Goal: Task Accomplishment & Management: Manage account settings

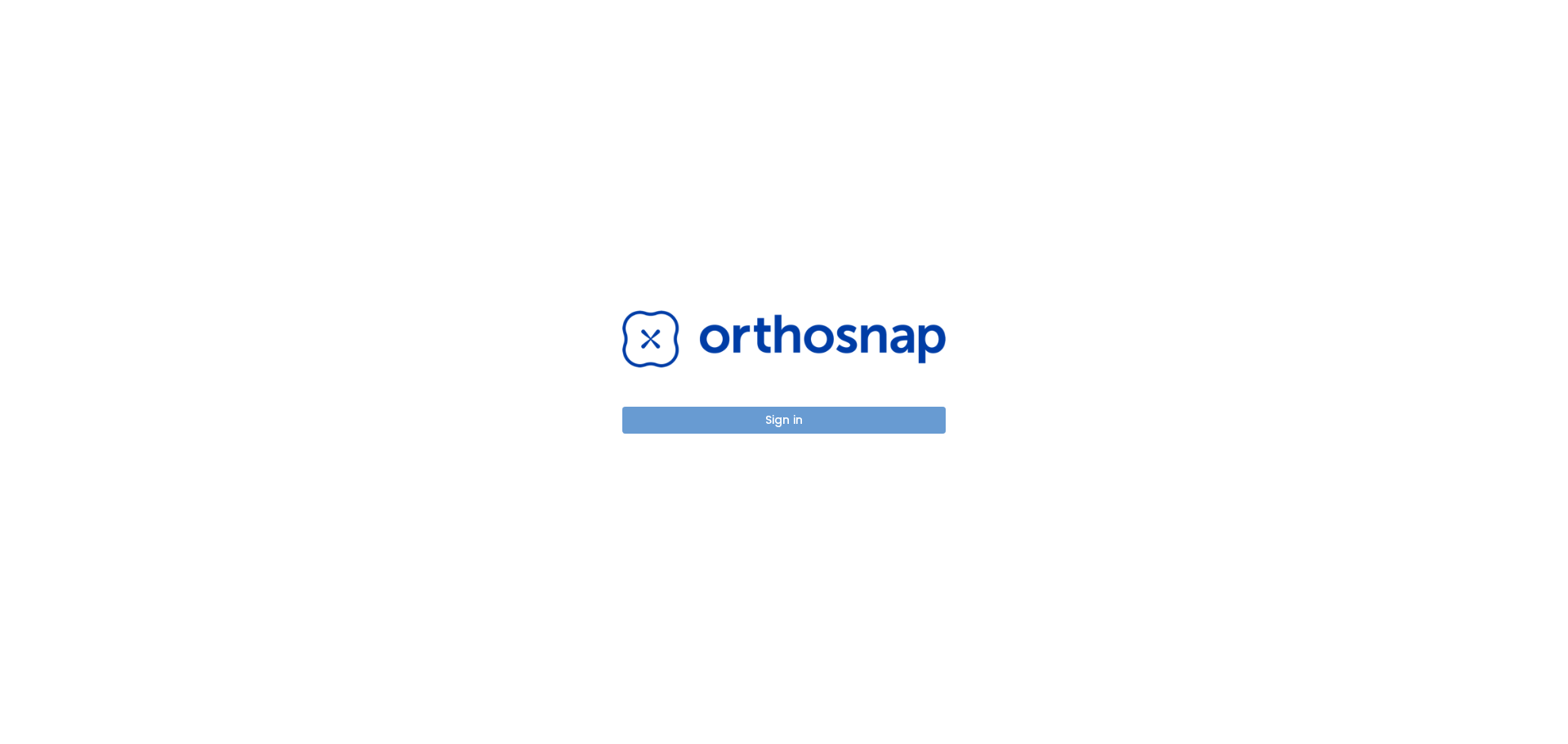
click at [770, 420] on button "Sign in" at bounding box center [784, 420] width 324 height 27
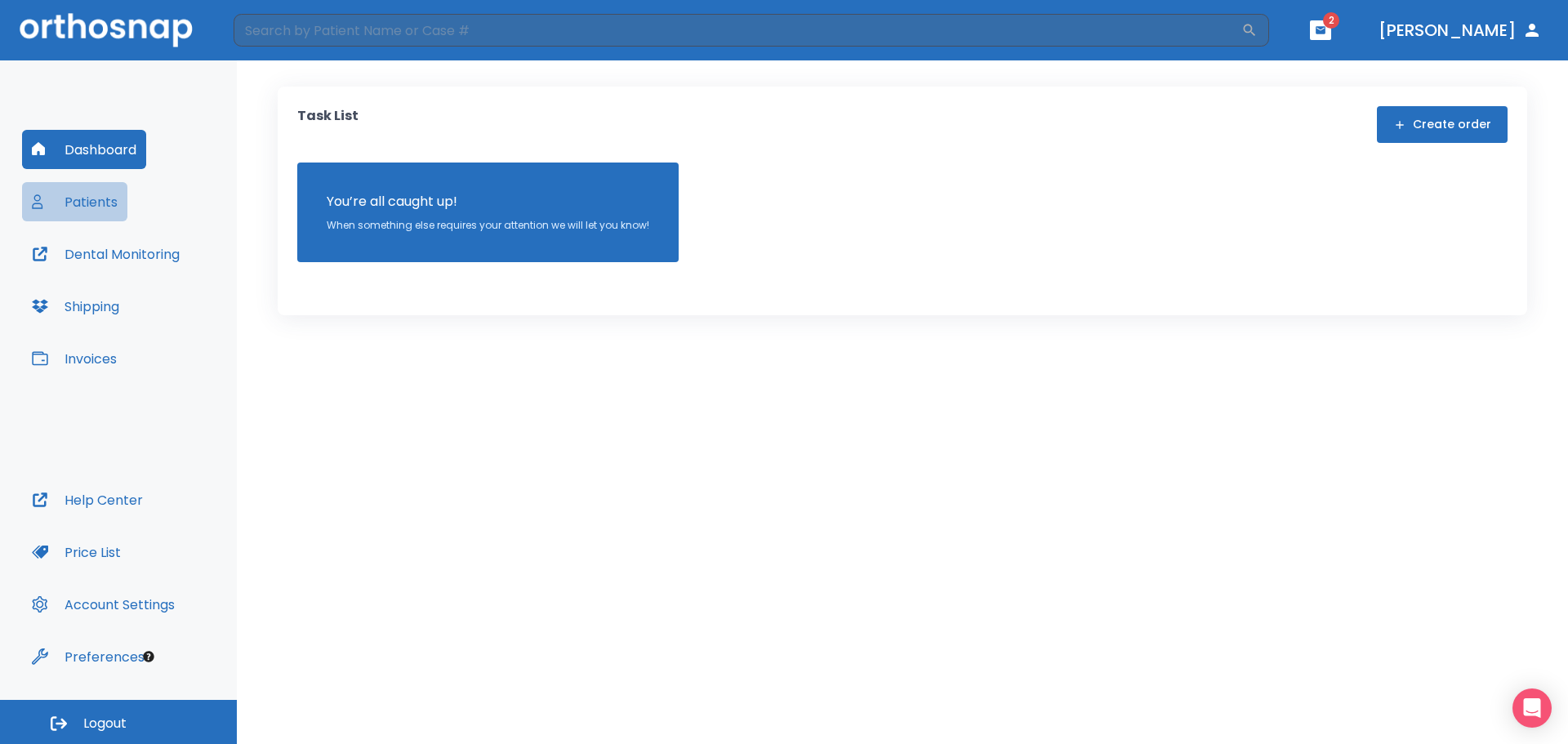
click at [90, 211] on button "Patients" at bounding box center [75, 202] width 105 height 39
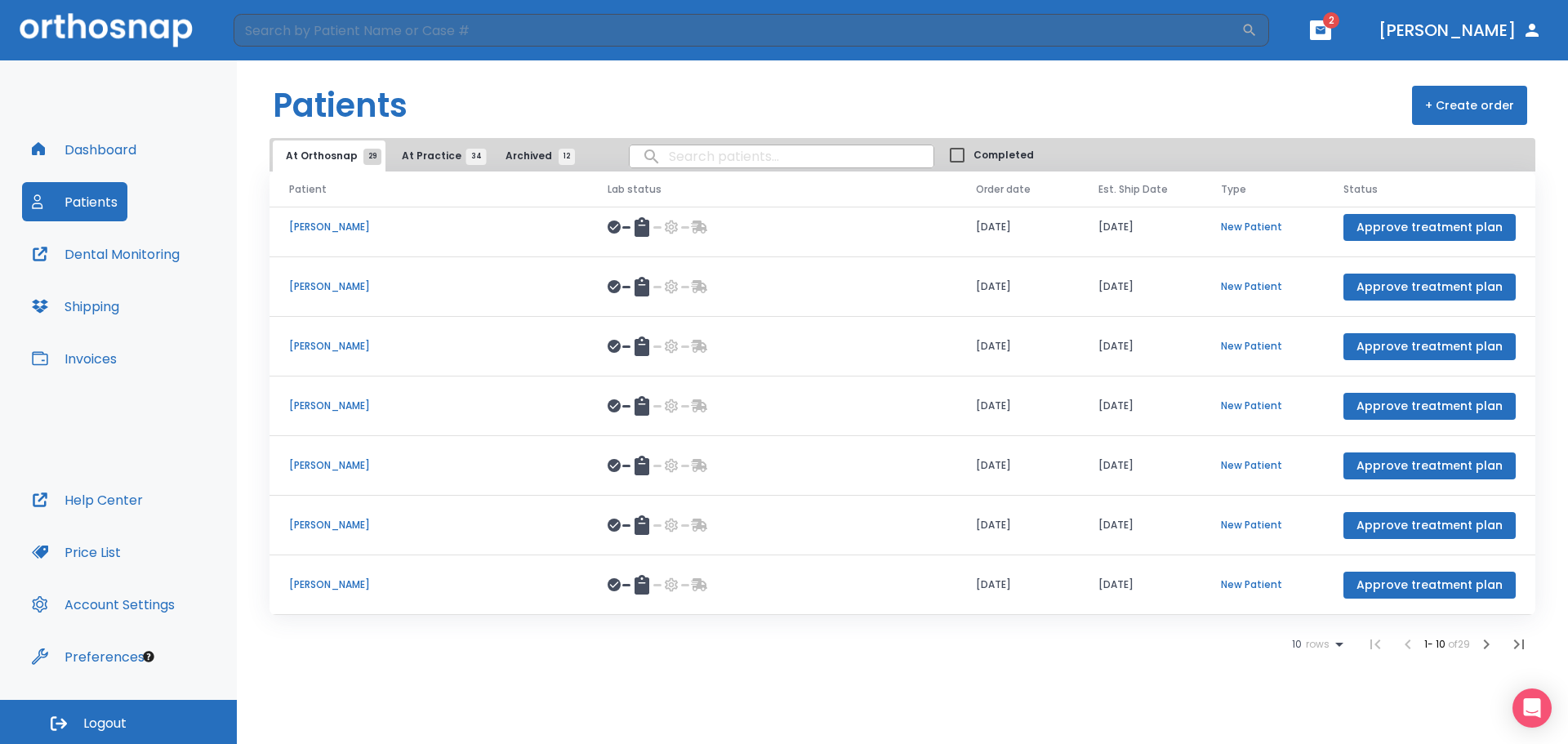
scroll to position [188, 0]
click at [1523, 647] on icon "button" at bounding box center [1518, 644] width 10 height 10
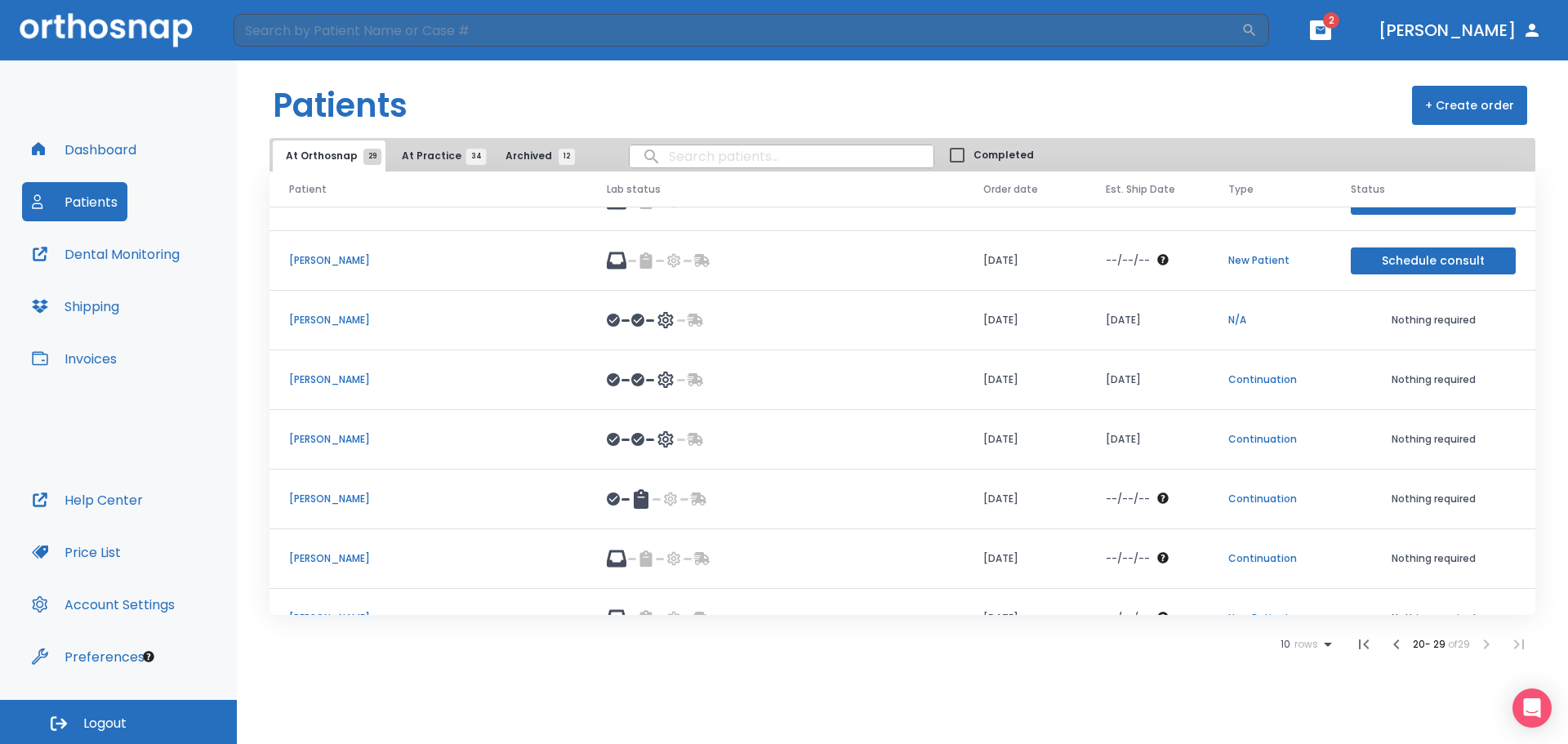
scroll to position [129, 0]
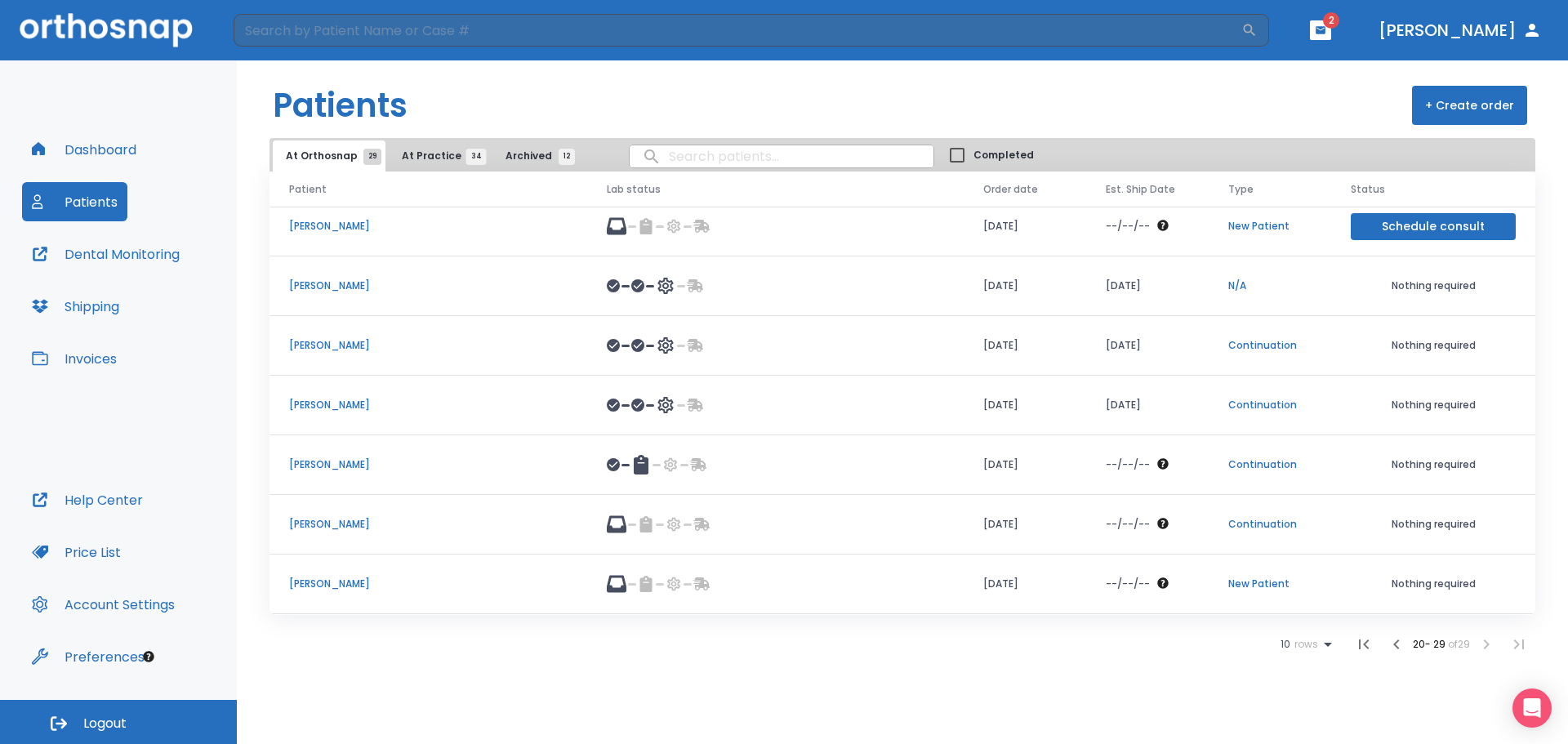
click at [1396, 645] on icon "button" at bounding box center [1396, 644] width 20 height 20
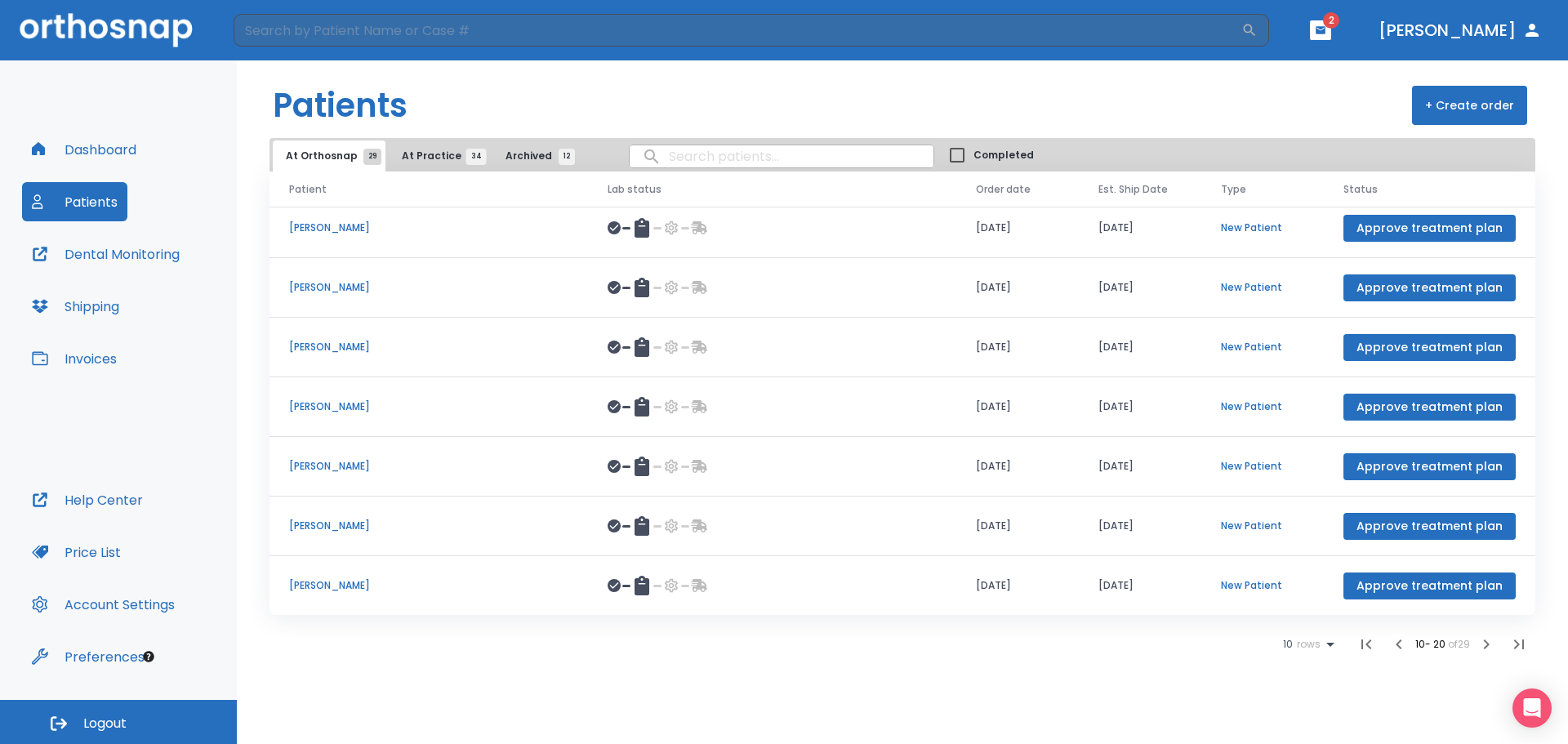
scroll to position [188, 0]
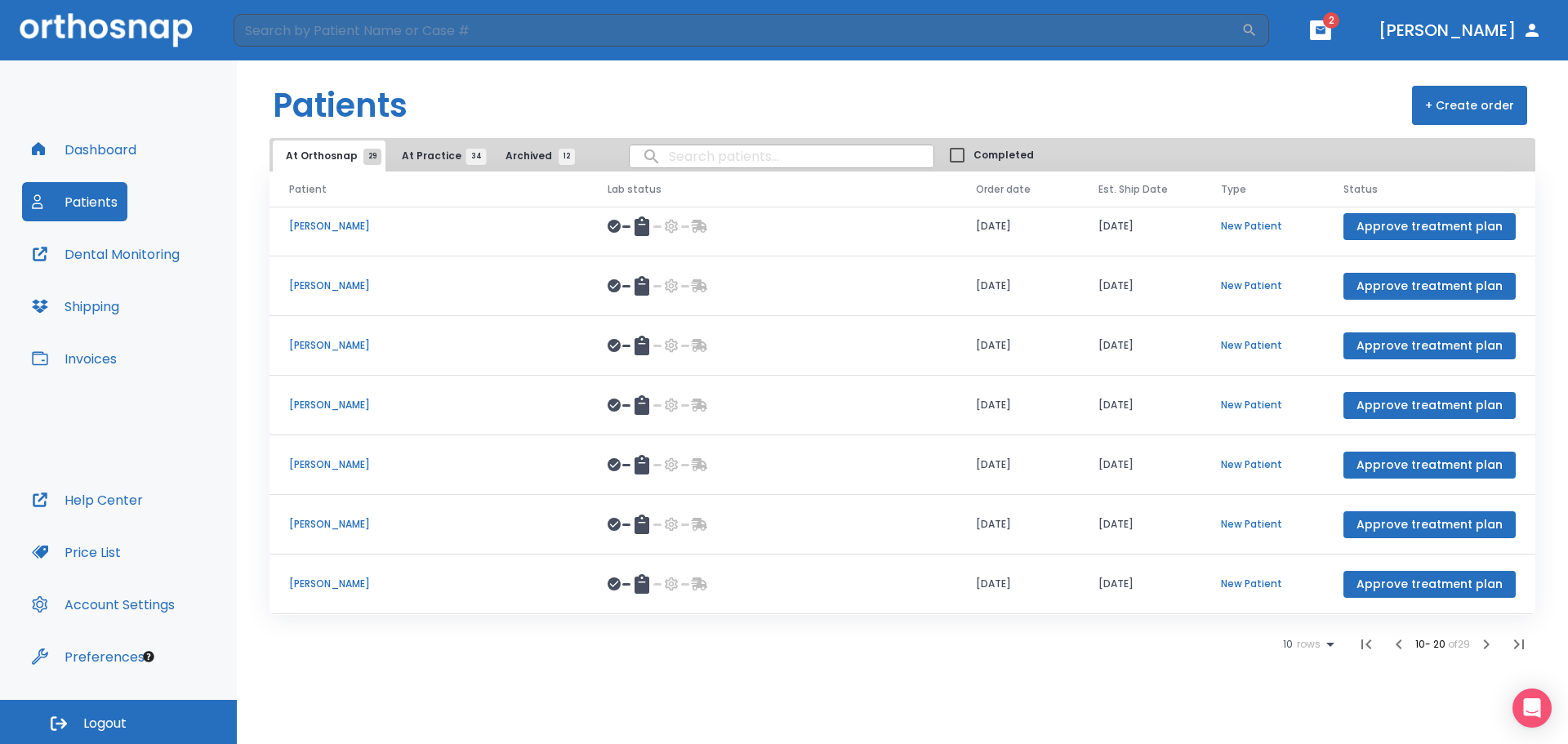
click at [1397, 651] on icon "button" at bounding box center [1399, 644] width 20 height 20
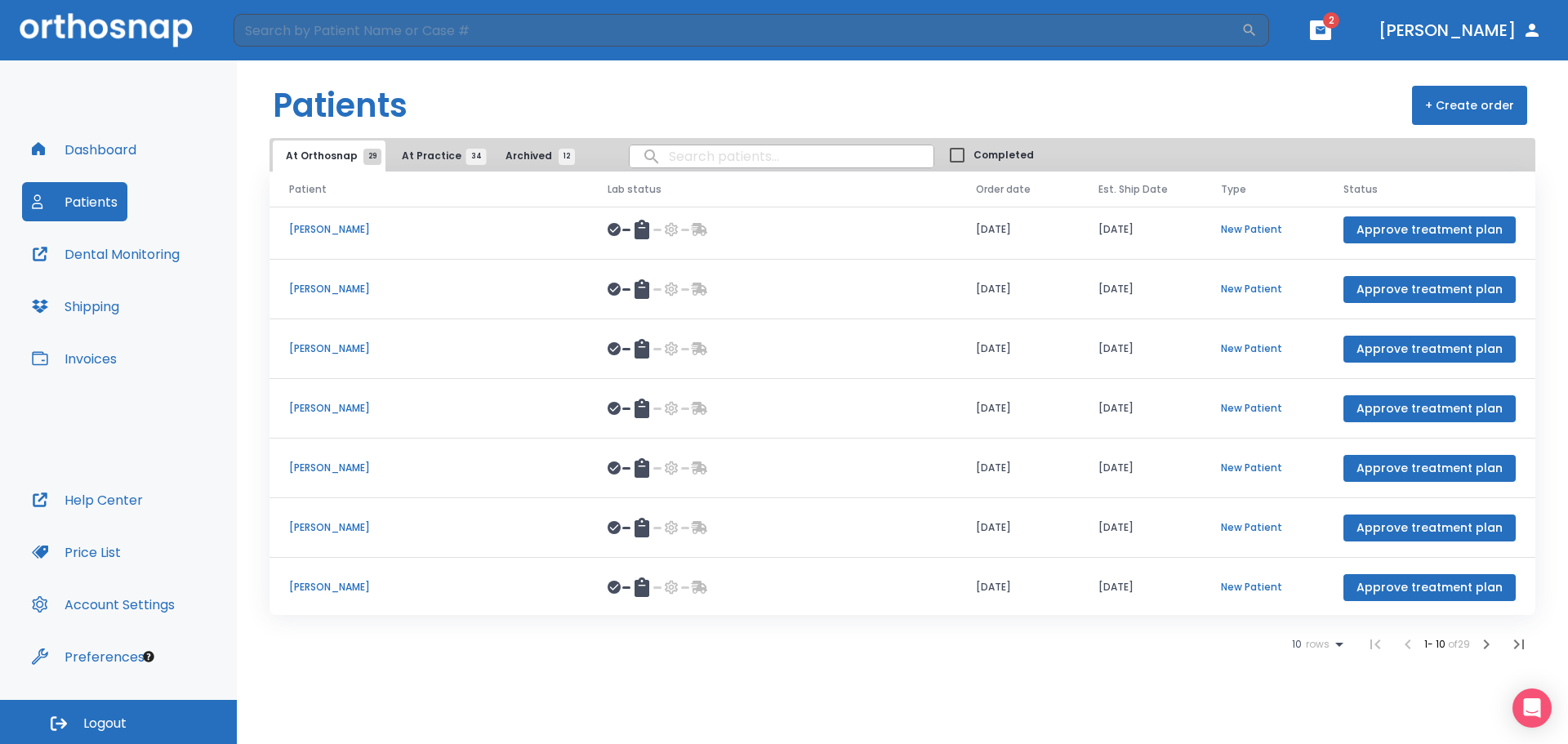
scroll to position [188, 0]
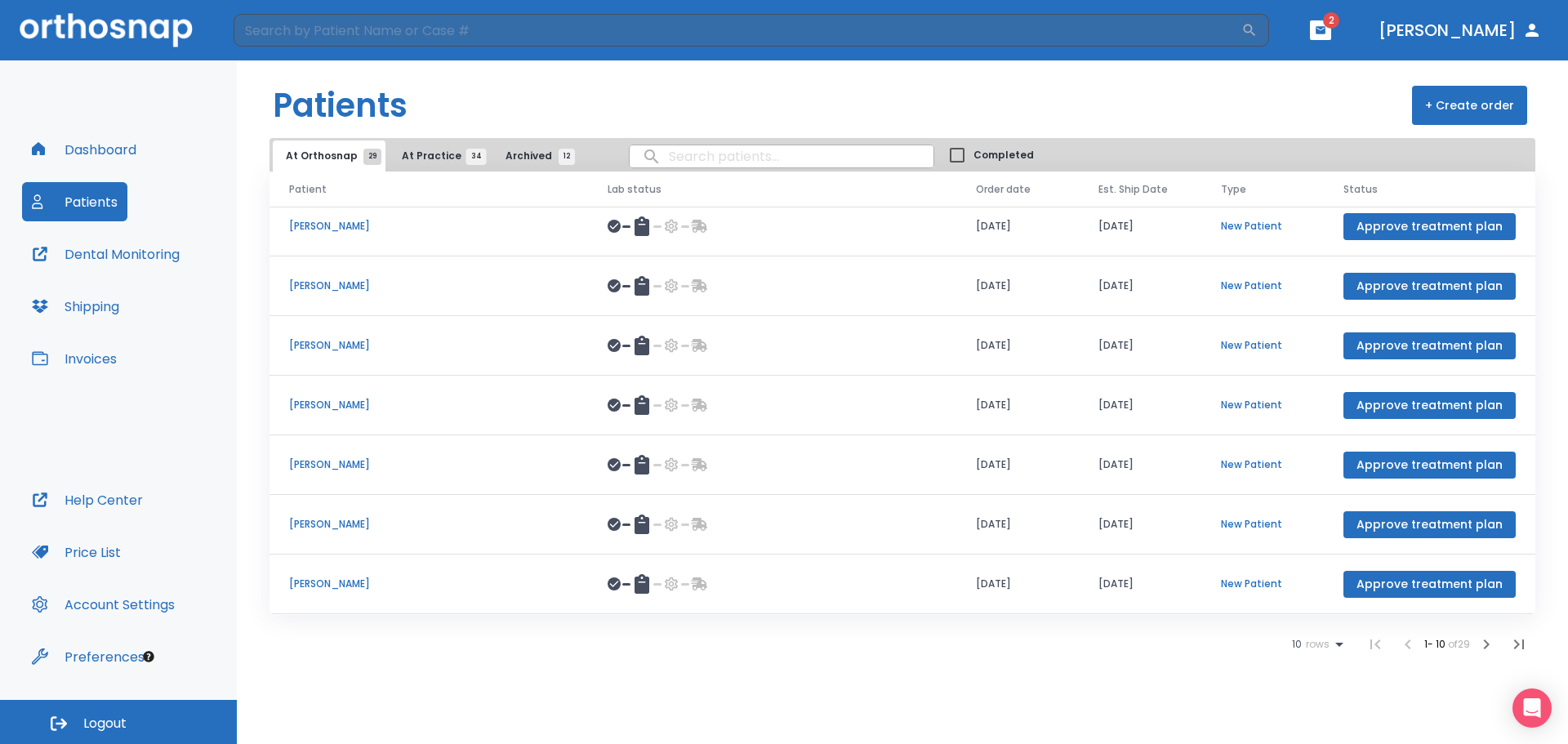
click at [1405, 646] on li at bounding box center [1408, 644] width 33 height 33
